Goal: Information Seeking & Learning: Learn about a topic

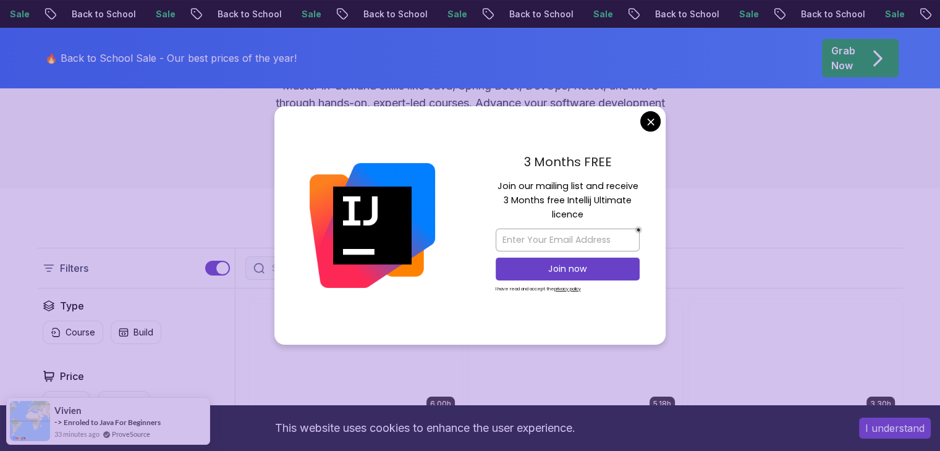
scroll to position [185, 0]
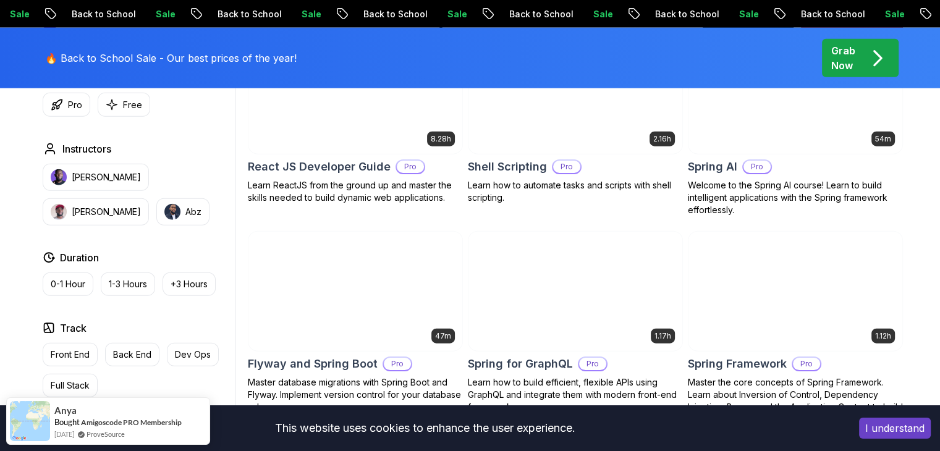
scroll to position [3030, 0]
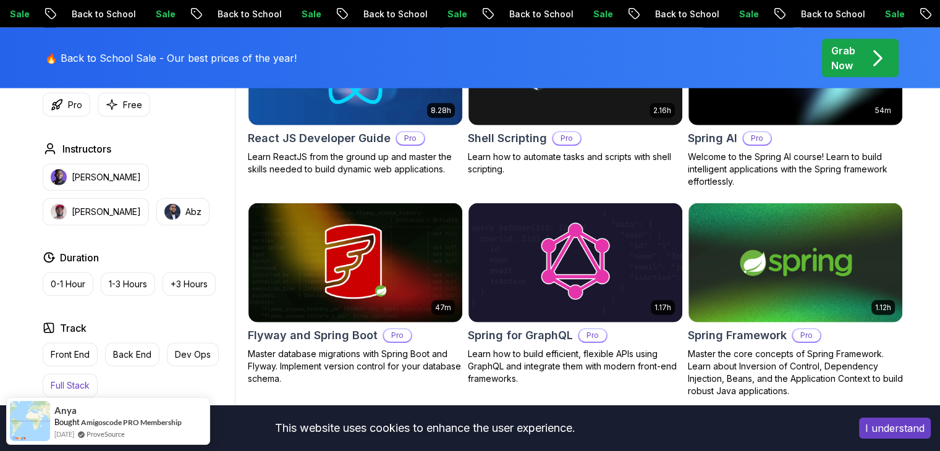
click at [75, 381] on p "Full Stack" at bounding box center [70, 386] width 39 height 12
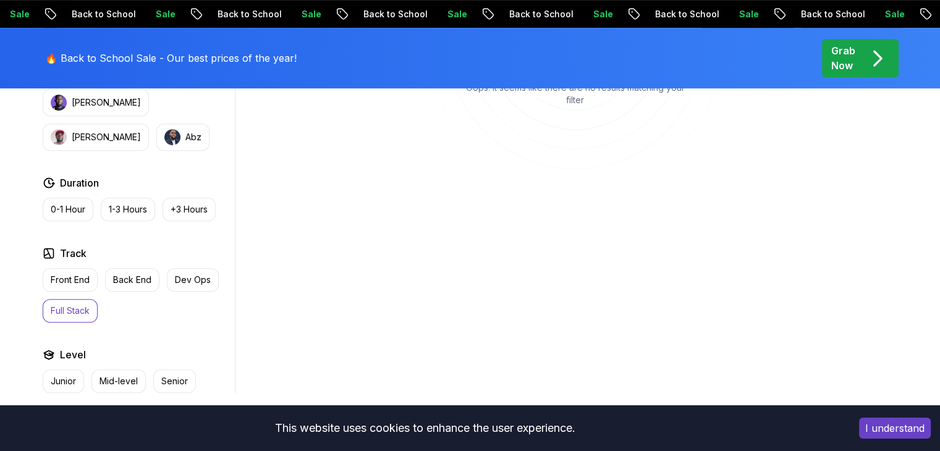
scroll to position [680, 0]
